Goal: Check status: Check status

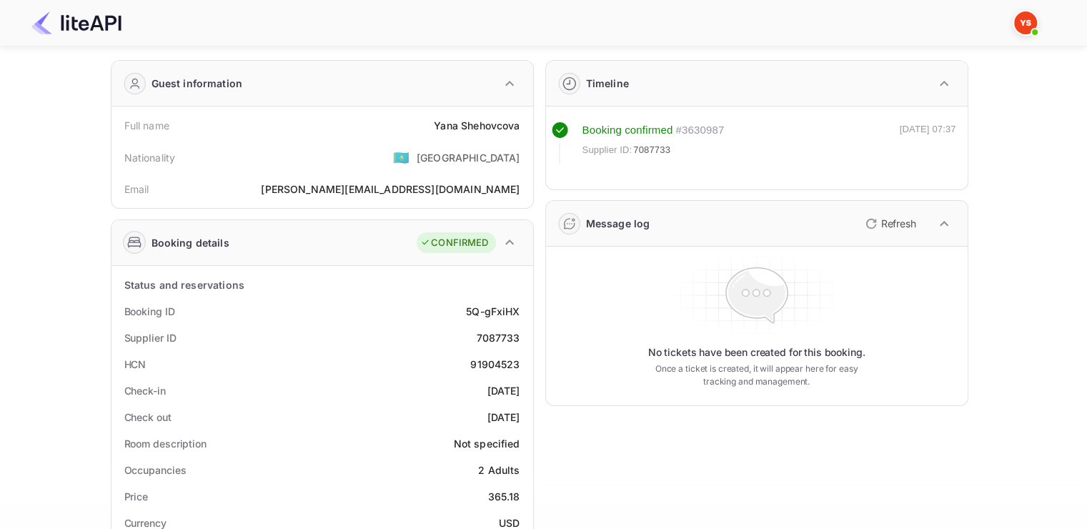
scroll to position [143, 0]
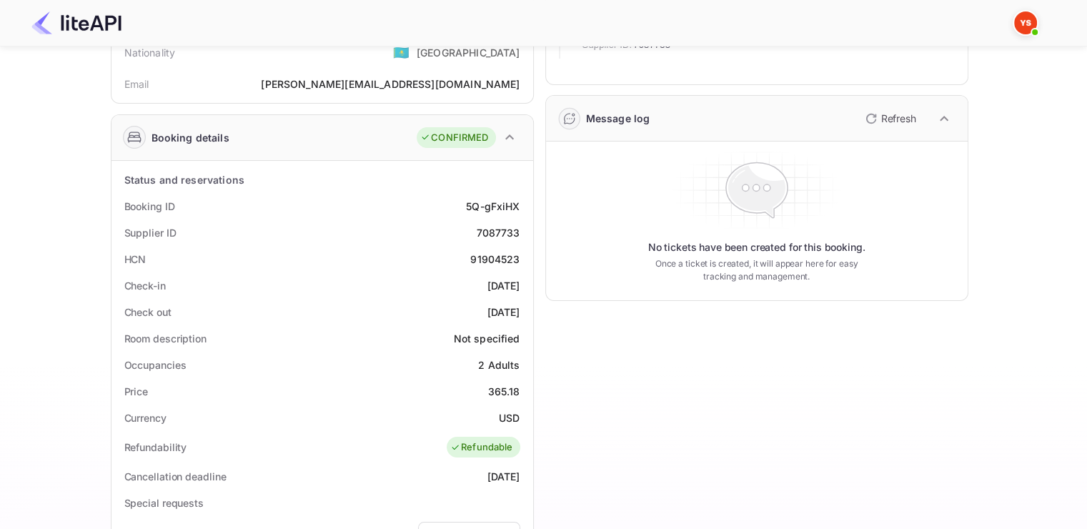
drag, startPoint x: 120, startPoint y: 282, endPoint x: 526, endPoint y: 306, distance: 406.4
click at [526, 306] on div "Status and reservations Booking ID 5Q-gFxiHX Supplier ID 7087733 HCN 91904523 C…" at bounding box center [322, 514] width 410 height 697
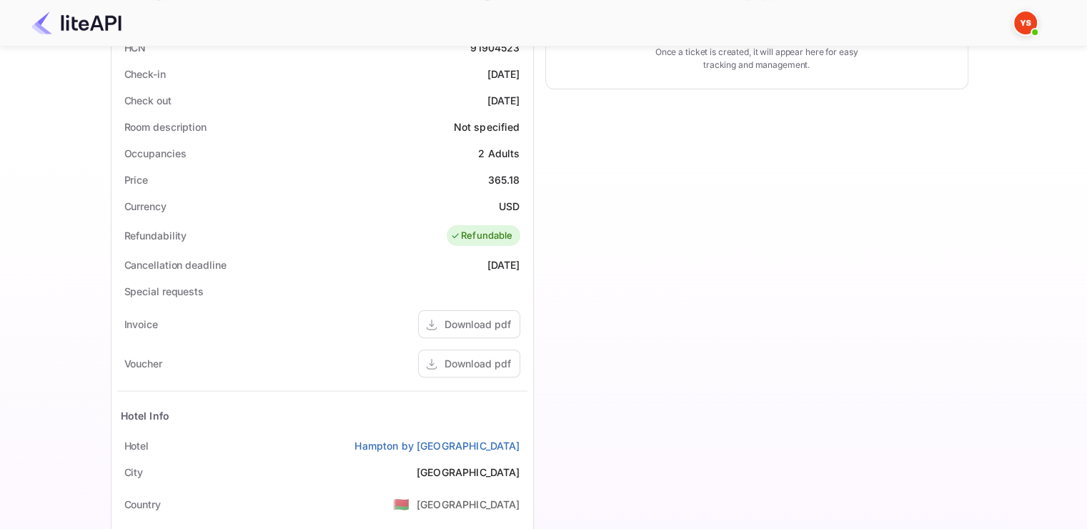
scroll to position [357, 0]
drag, startPoint x: 325, startPoint y: 445, endPoint x: 522, endPoint y: 440, distance: 197.2
click at [522, 440] on div "[GEOGRAPHIC_DATA] by [GEOGRAPHIC_DATA]" at bounding box center [322, 442] width 410 height 26
copy link "Hampton by [GEOGRAPHIC_DATA]"
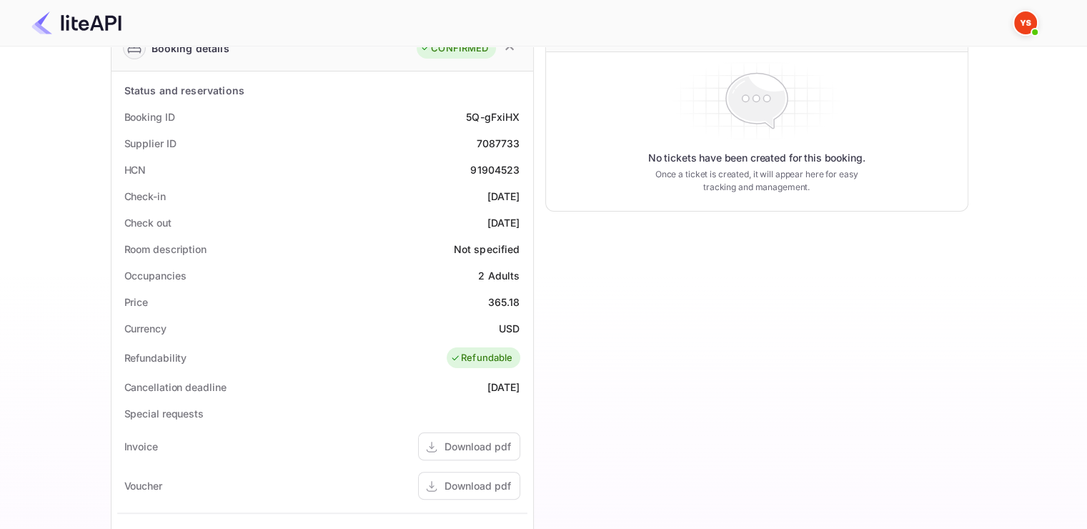
scroll to position [0, 0]
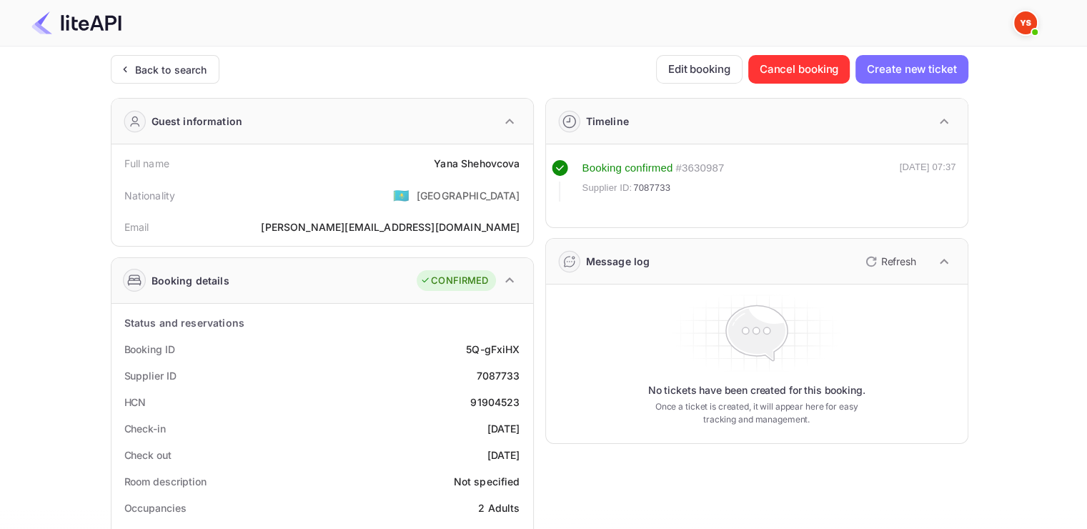
click at [656, 185] on span "7087733" at bounding box center [651, 188] width 37 height 14
click at [657, 183] on span "7087733" at bounding box center [651, 188] width 37 height 14
copy span "7087733"
